Goal: Task Accomplishment & Management: Complete application form

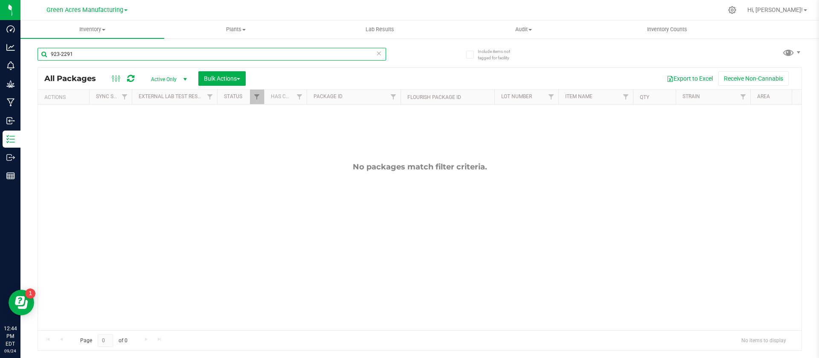
click at [228, 56] on input "923-2291" at bounding box center [212, 54] width 348 height 13
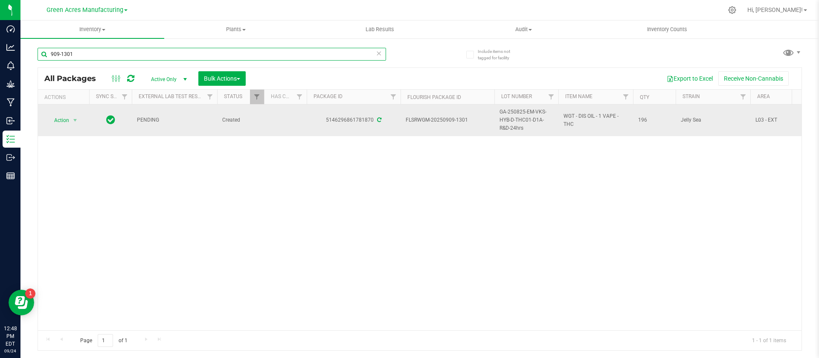
type input "909-1301"
click at [518, 127] on span "GA-250825-EM-VKS-HYB-D-THC01-D1A-R&D-24hrs" at bounding box center [526, 120] width 54 height 25
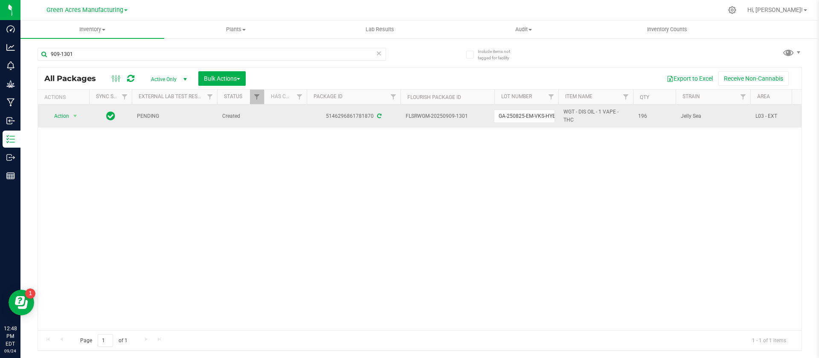
scroll to position [0, 59]
click at [547, 117] on input "GA-250825-EM-VKS-HYB-D-THC01-D1A-R&D-24hrs" at bounding box center [524, 116] width 61 height 13
type input "GA-250825-EM-VKS-HYB-D-THC01-D1A-R&D-48hrs"
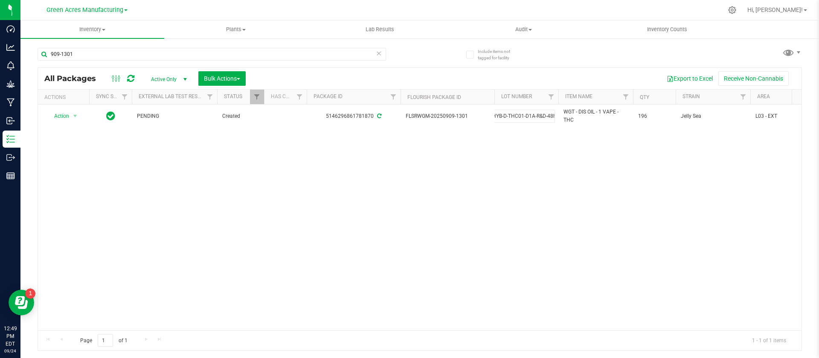
click at [526, 171] on div "All Packages Active Only Active Only Lab Samples Locked All External Internal B…" at bounding box center [420, 209] width 764 height 284
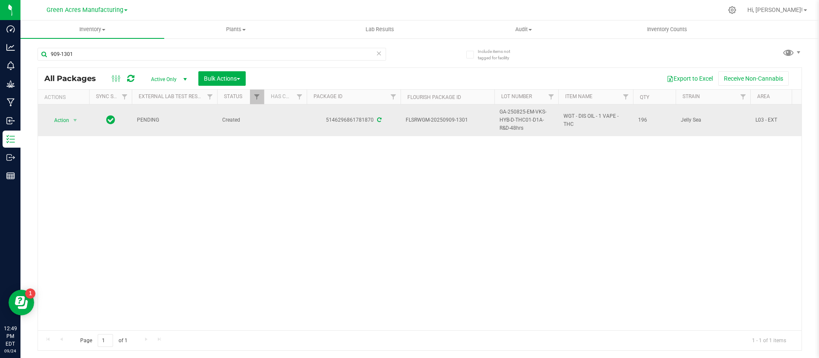
click at [521, 124] on span "GA-250825-EM-VKS-HYB-D-THC01-D1A-R&D-48hrs" at bounding box center [526, 120] width 54 height 25
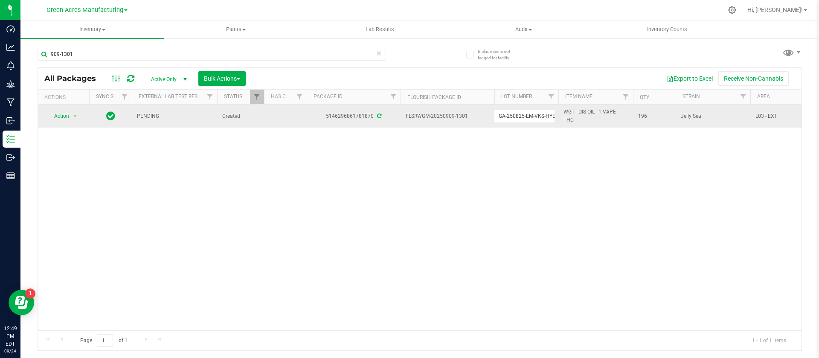
click at [521, 124] on td "GA-250825-EM-VKS-HYB-D-THC01-D1A-R&D-48hrs" at bounding box center [526, 115] width 64 height 23
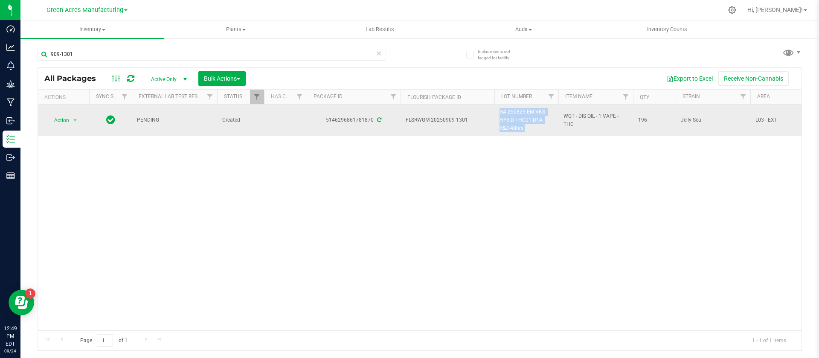
click at [521, 124] on td "GA-250825-EM-VKS-HYB-D-THC01-D1A-R&D-48hrs" at bounding box center [526, 120] width 64 height 32
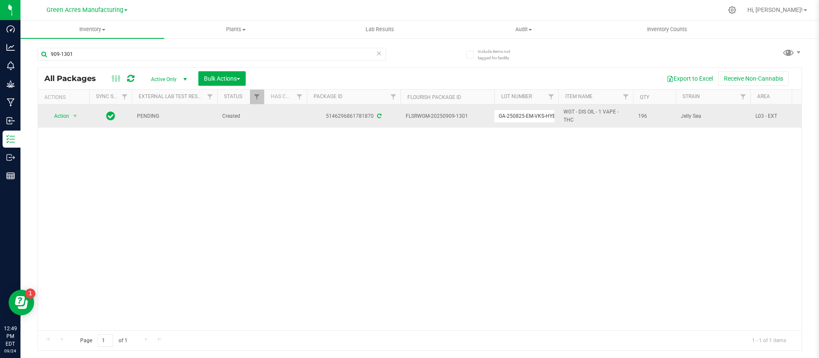
scroll to position [0, 59]
click at [514, 116] on input "GA-250825-EM-VKS-HYB-D-THC01-D1A-R&D-48hrs" at bounding box center [524, 116] width 61 height 13
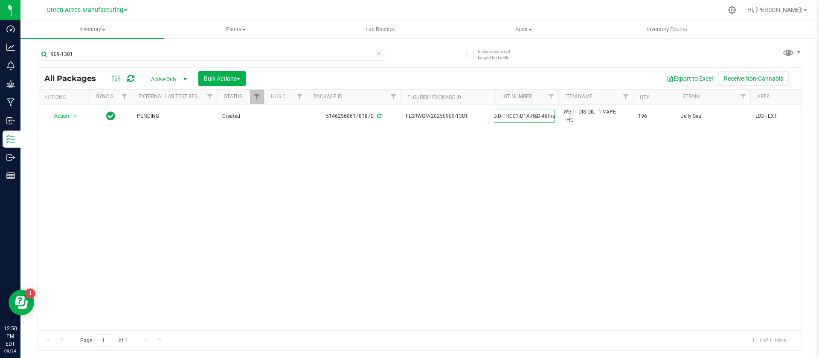
scroll to position [0, 0]
click at [524, 274] on div "Action Action Adjust qty Create package Edit attributes Global inventory Locate…" at bounding box center [419, 217] width 763 height 226
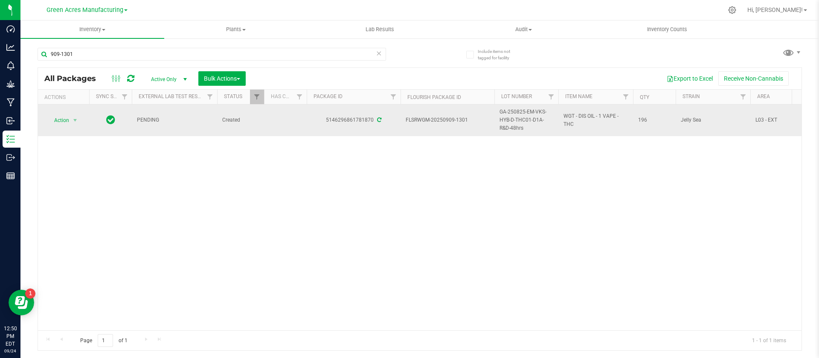
click at [584, 123] on span "WGT - DIS OIL - 1 VAPE - THC" at bounding box center [595, 120] width 64 height 16
copy tr "WGT - DIS OIL - 1 VAPE - THC"
click at [356, 118] on div "5146296861781870" at bounding box center [353, 120] width 96 height 8
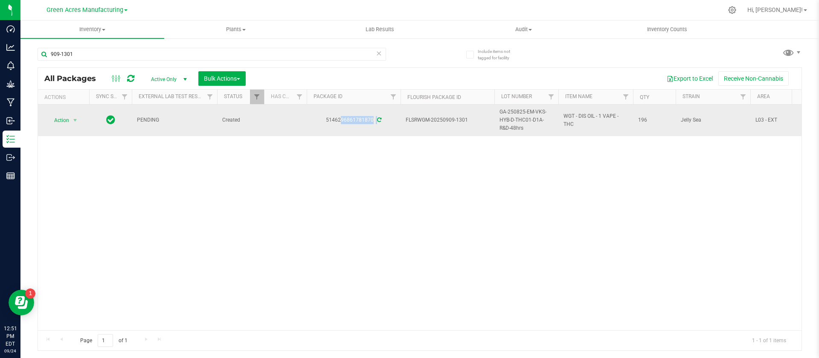
click at [356, 118] on div "5146296861781870" at bounding box center [353, 120] width 96 height 8
copy div "5146296861781870"
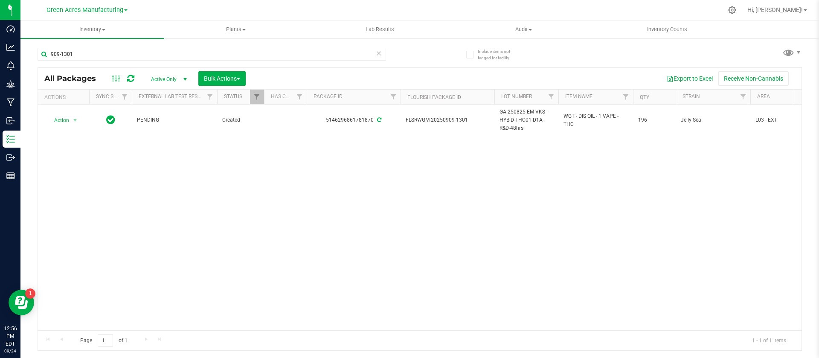
click at [533, 236] on div "Action Action Adjust qty Create package Edit attributes Global inventory Locate…" at bounding box center [419, 217] width 763 height 226
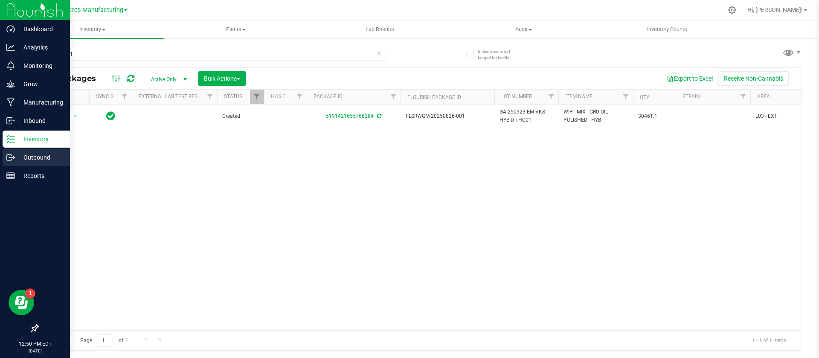
click at [43, 161] on p "Outbound" at bounding box center [40, 157] width 51 height 10
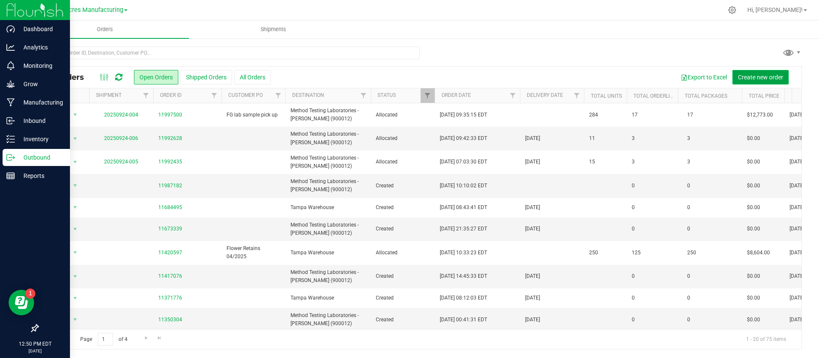
click at [741, 76] on span "Create new order" at bounding box center [760, 77] width 45 height 7
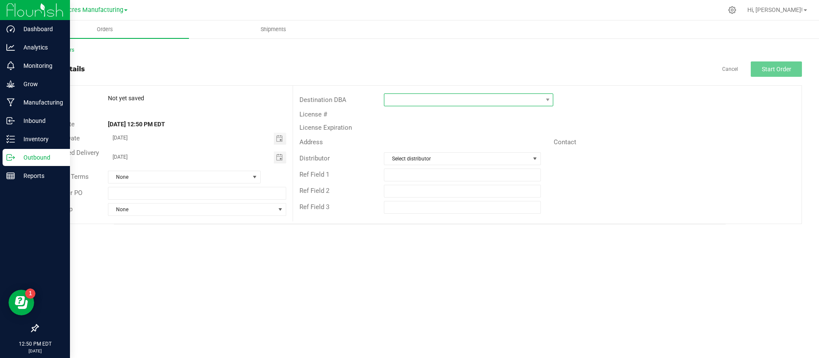
click at [440, 100] on span at bounding box center [463, 100] width 158 height 12
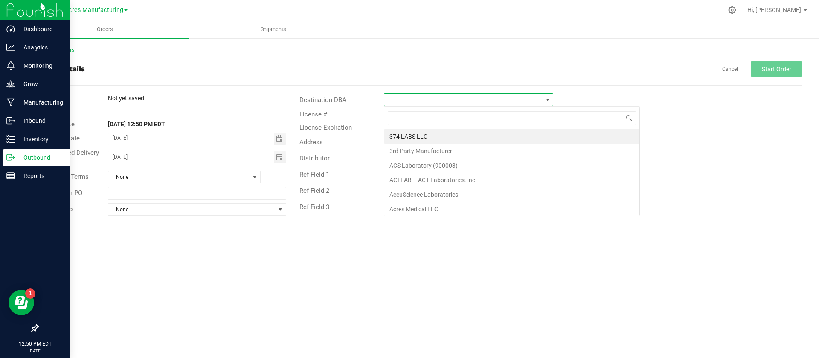
scroll to position [13, 169]
type input "method"
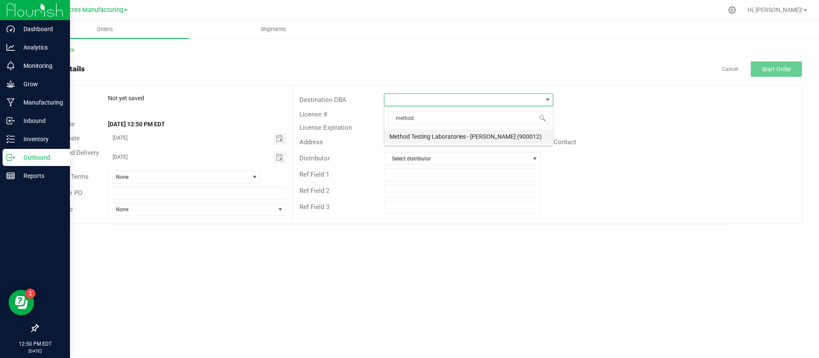
click at [443, 138] on li "Method Testing Laboratories - [PERSON_NAME] (900012)" at bounding box center [468, 136] width 168 height 14
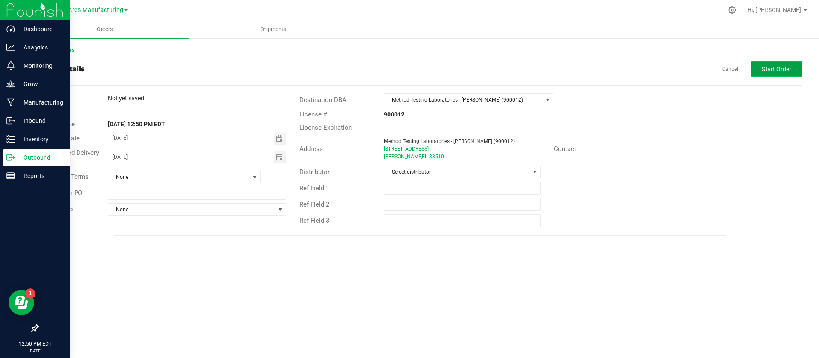
click at [775, 63] on button "Start Order" at bounding box center [775, 68] width 51 height 15
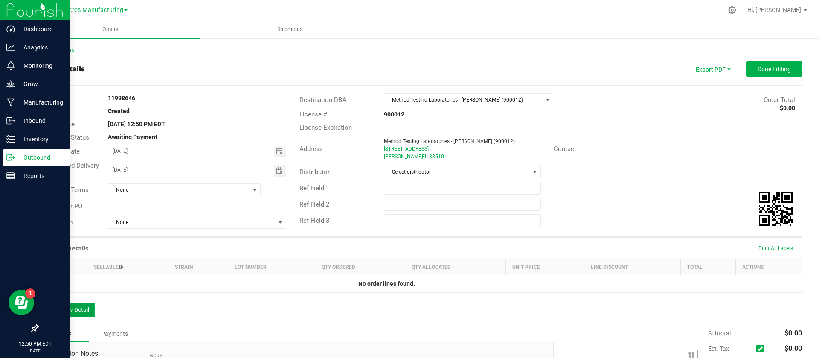
click at [65, 308] on button "Add New Detail" at bounding box center [66, 309] width 57 height 14
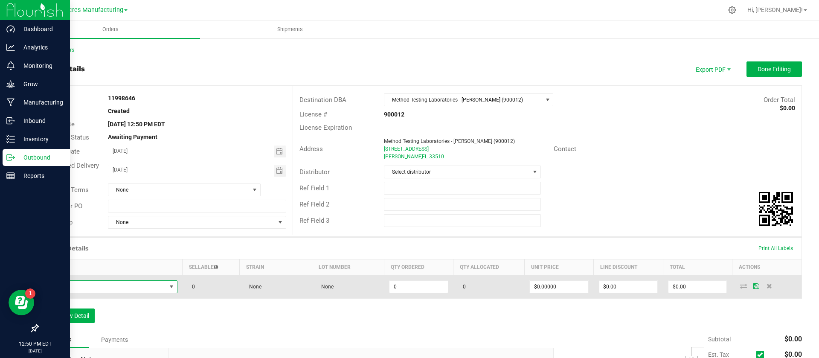
click at [129, 286] on span "NO DATA FOUND" at bounding box center [105, 287] width 122 height 12
type input "WGT - DIS OIL - 1 VAPE - THC"
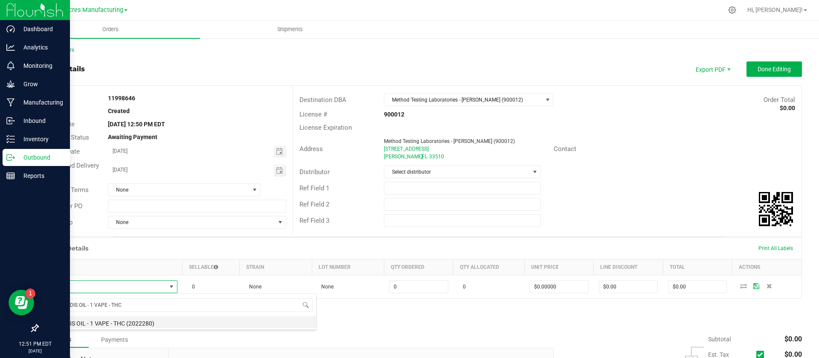
click at [119, 321] on li "WGT - DIS OIL - 1 VAPE - THC (2022280)" at bounding box center [180, 322] width 272 height 12
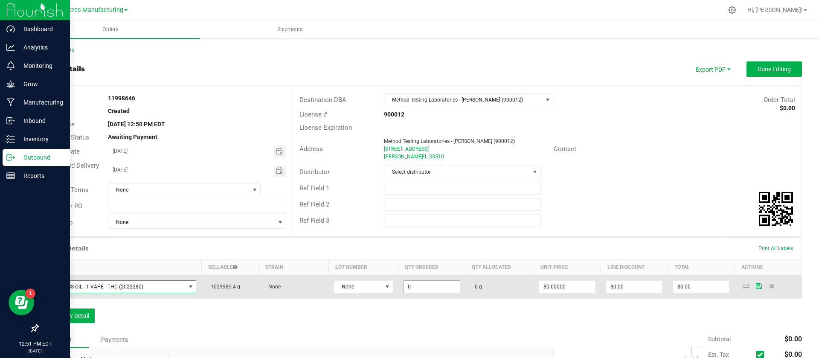
click at [404, 287] on input "0" at bounding box center [432, 287] width 56 height 12
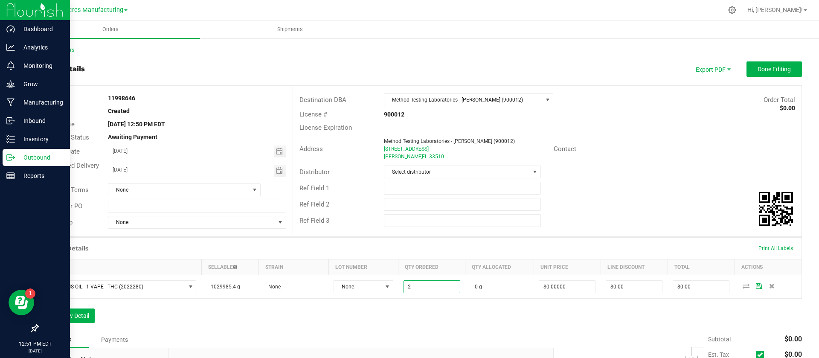
type input "2.0000 g"
click at [459, 250] on div "Order Details Print All Labels" at bounding box center [419, 247] width 763 height 21
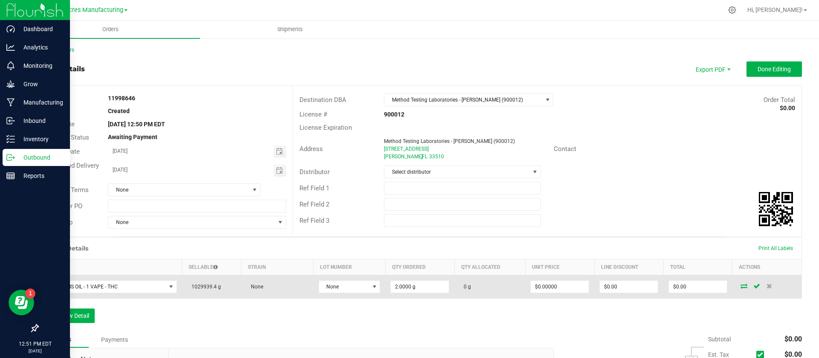
click at [740, 287] on icon at bounding box center [743, 285] width 7 height 5
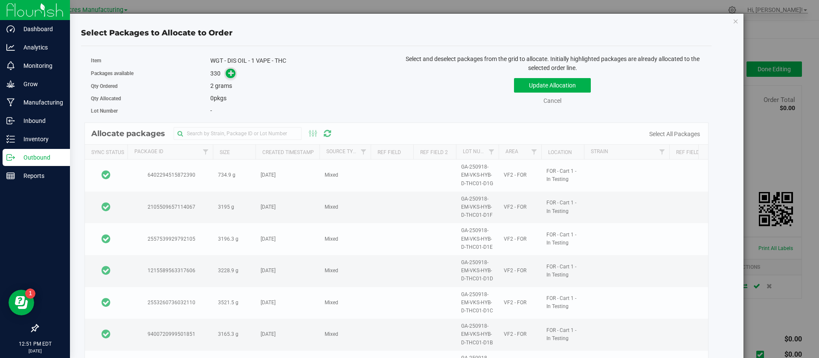
click at [229, 75] on icon at bounding box center [231, 72] width 6 height 6
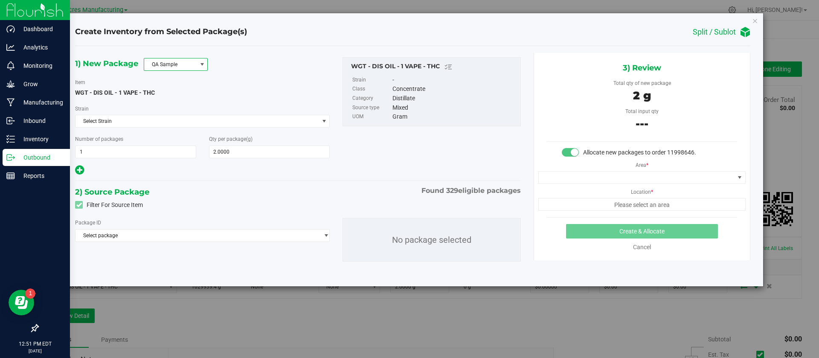
click at [180, 58] on span "QA Sample" at bounding box center [170, 64] width 52 height 12
click at [174, 102] on li "R&D Sample" at bounding box center [175, 103] width 63 height 12
click at [170, 232] on span "Select package" at bounding box center [196, 235] width 243 height 12
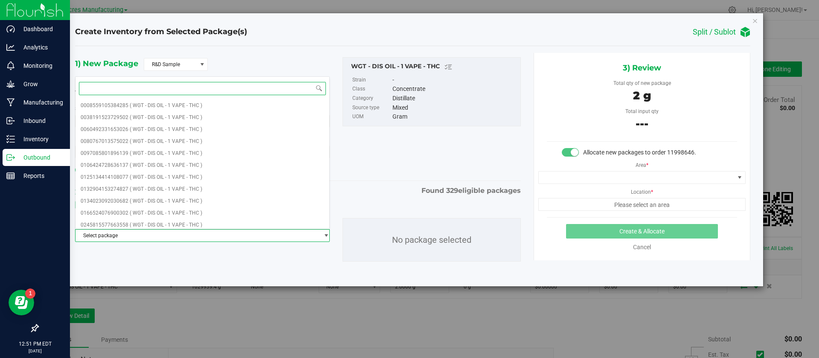
paste input "5146296861781870"
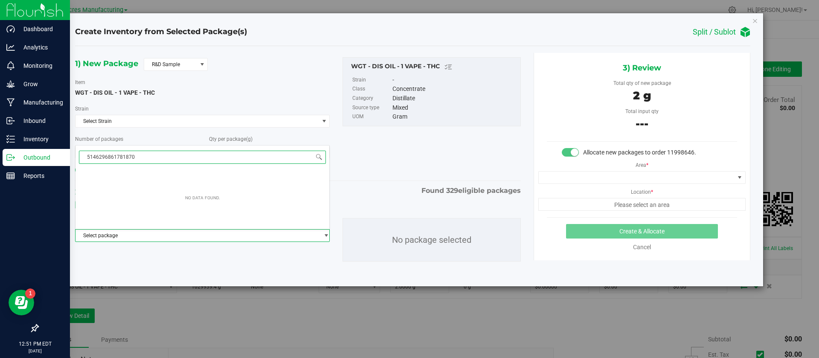
type input "5146296861781870"
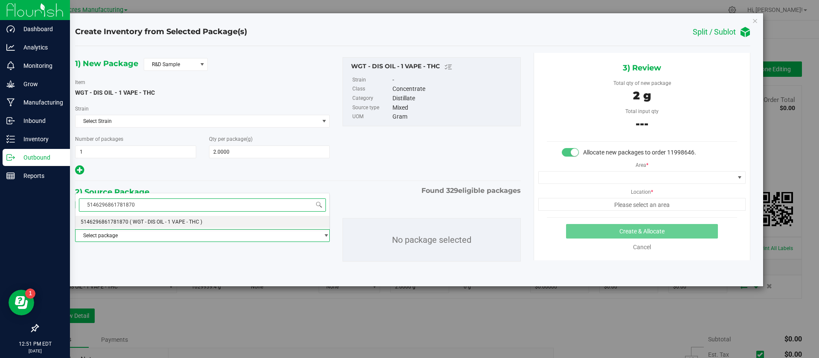
click at [156, 226] on li "5146296861781870 ( WGT - DIS OIL - 1 VAPE - THC )" at bounding box center [202, 222] width 254 height 12
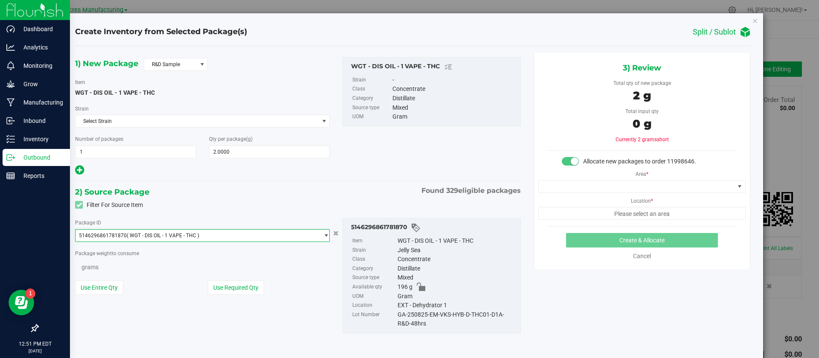
scroll to position [1958, 0]
click at [238, 285] on button "Use Required Qty" at bounding box center [236, 288] width 56 height 14
type input "2.0000 g"
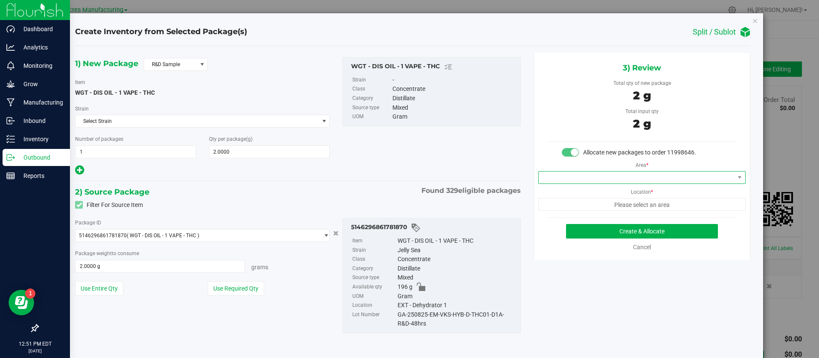
click at [621, 174] on span at bounding box center [637, 177] width 196 height 12
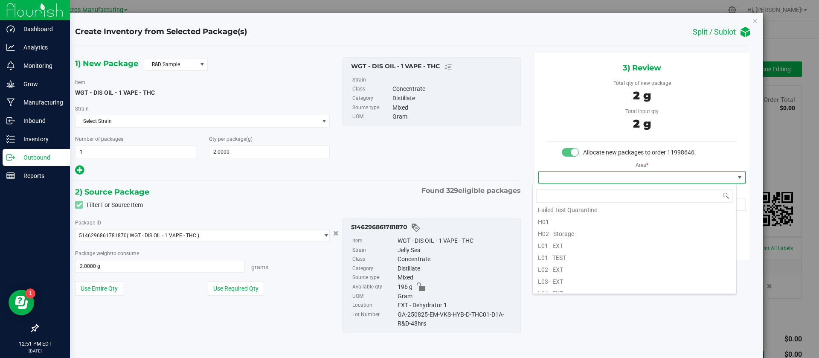
scroll to position [128, 0]
click at [607, 278] on li "L03 - EXT" at bounding box center [634, 276] width 203 height 12
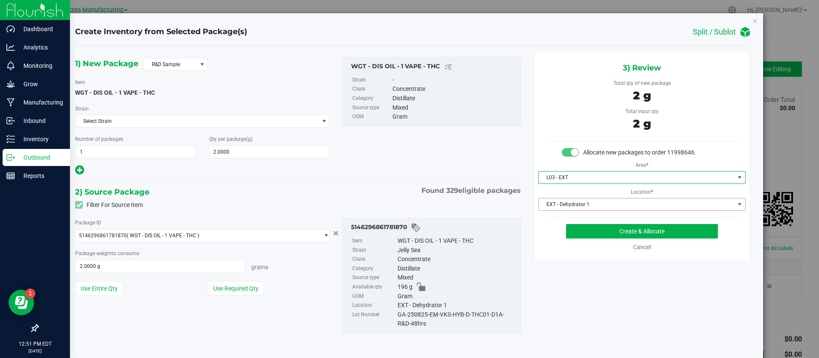
click at [567, 206] on span "EXT - Dehydrator 1" at bounding box center [637, 204] width 196 height 12
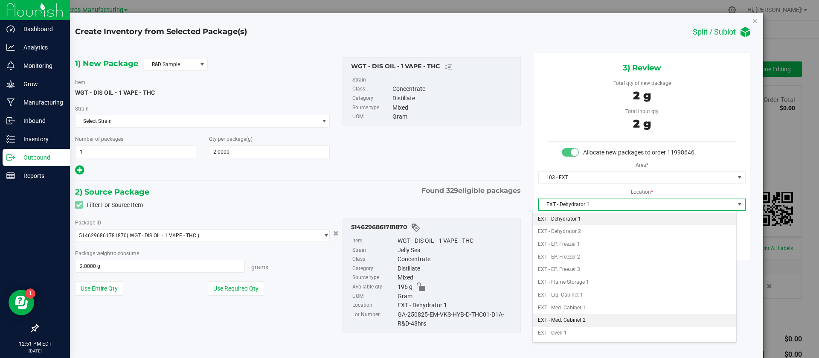
click at [579, 316] on li "EXT - Med. Cabinet 2" at bounding box center [634, 320] width 203 height 13
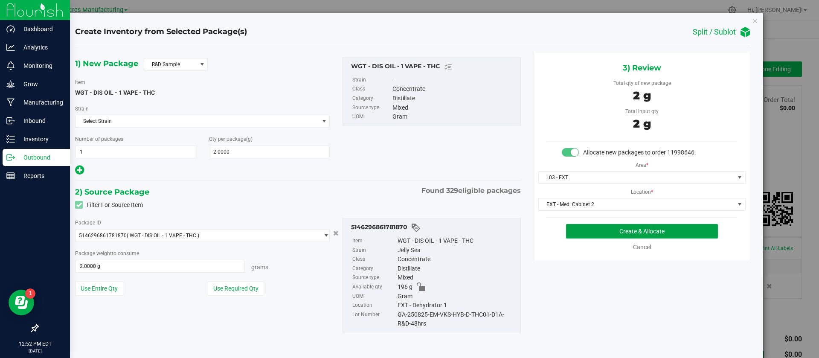
click at [588, 238] on button "Create & Allocate" at bounding box center [642, 231] width 152 height 14
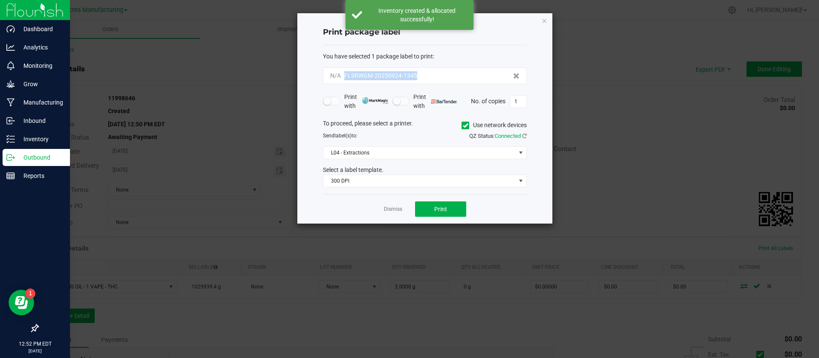
drag, startPoint x: 420, startPoint y: 74, endPoint x: 342, endPoint y: 81, distance: 79.2
click at [342, 81] on div "N/A FLSRWGM-20250924-1345" at bounding box center [425, 75] width 204 height 17
copy span "FLSRWGM-20250924-1345"
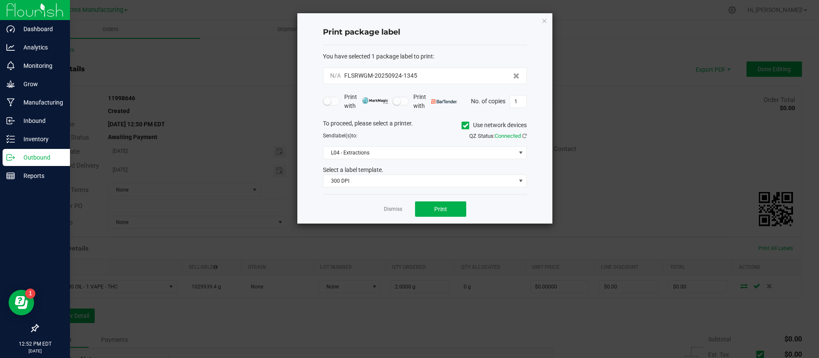
click at [464, 38] on div "Print package label" at bounding box center [425, 32] width 204 height 25
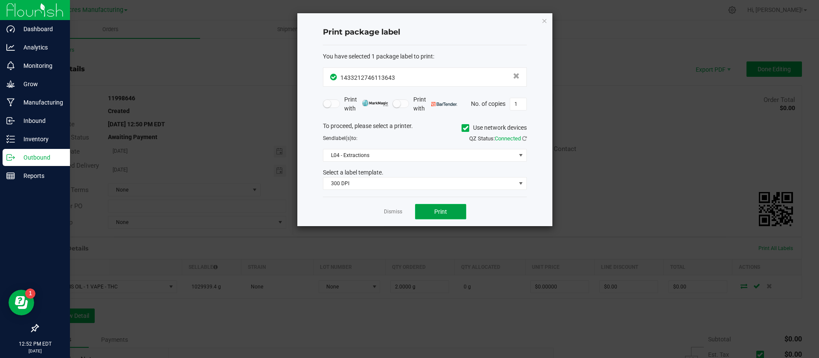
click at [431, 217] on button "Print" at bounding box center [440, 211] width 51 height 15
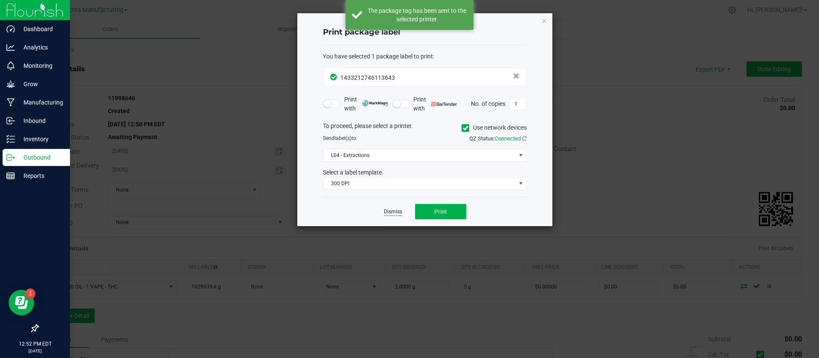
click at [389, 211] on link "Dismiss" at bounding box center [393, 211] width 18 height 7
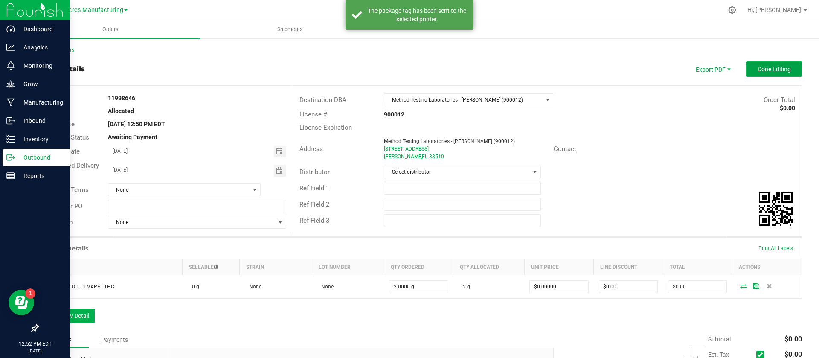
click at [759, 75] on button "Done Editing" at bounding box center [773, 68] width 55 height 15
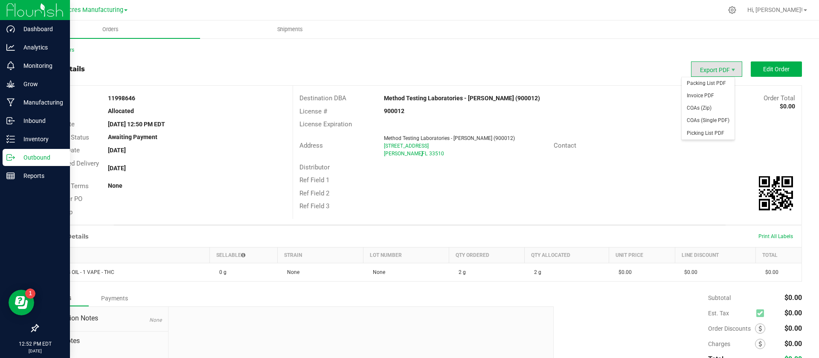
click at [706, 72] on span "Export PDF" at bounding box center [716, 68] width 51 height 15
click at [705, 83] on span "Packing List PDF" at bounding box center [707, 83] width 53 height 12
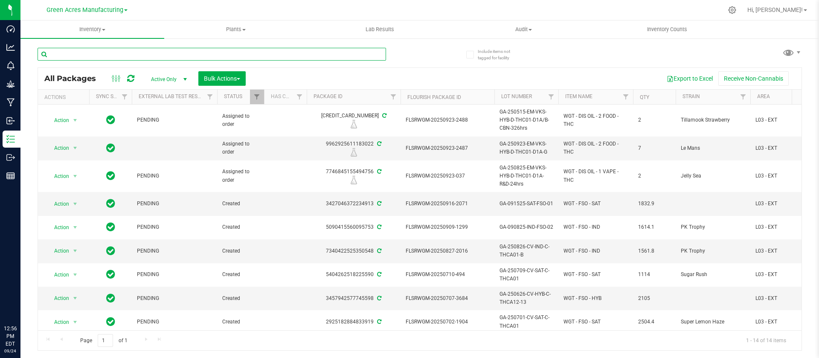
click at [229, 56] on input "text" at bounding box center [212, 54] width 348 height 13
paste input "0924-1337"
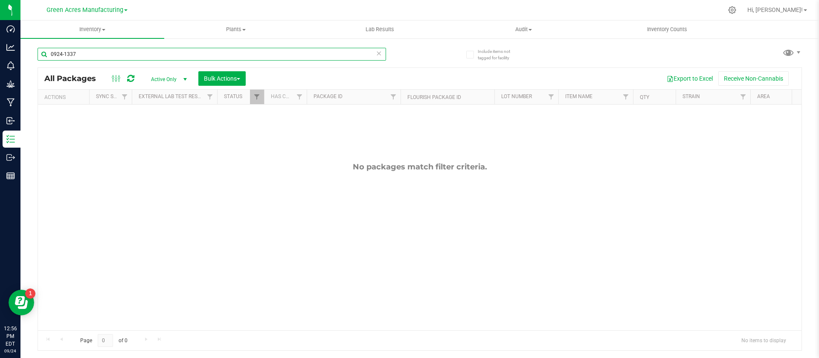
type input "0924-1337"
